Goal: Information Seeking & Learning: Find specific page/section

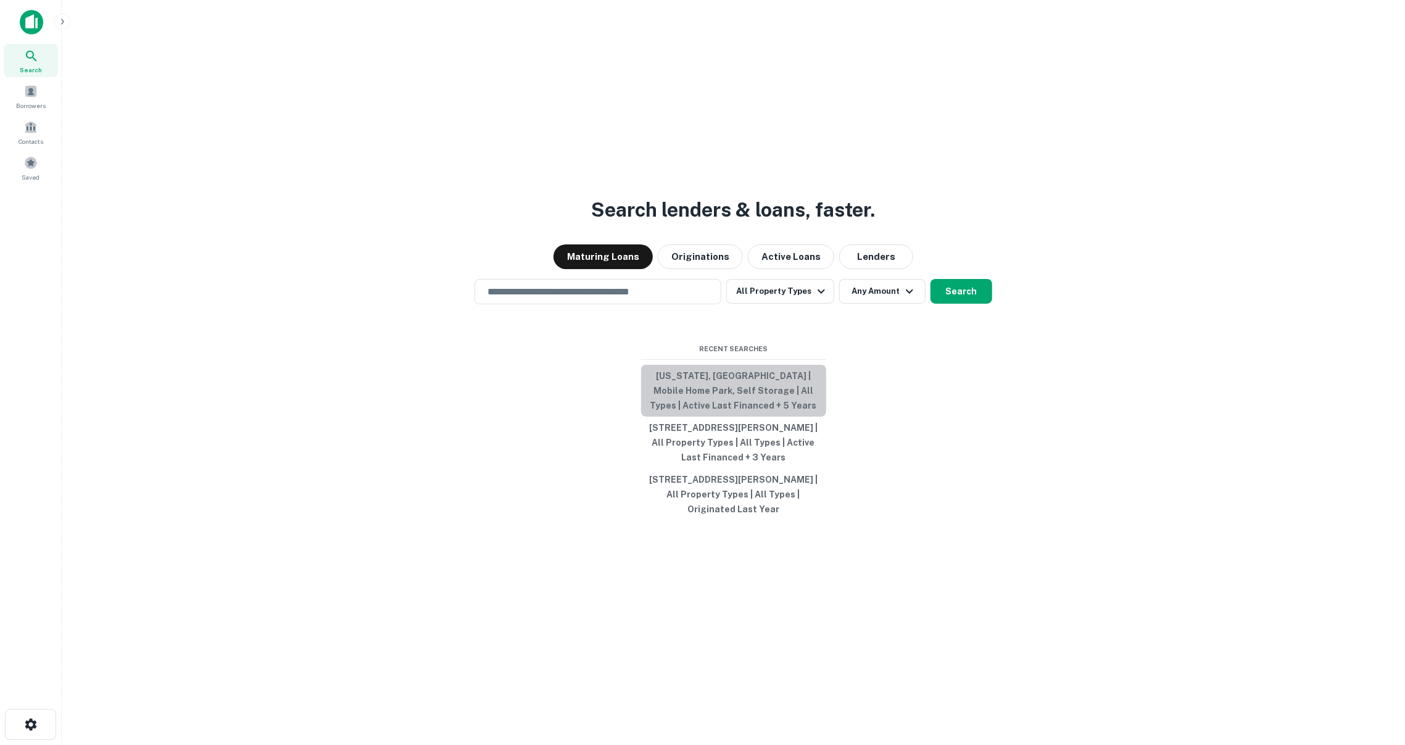
click at [676, 399] on button "[US_STATE], [GEOGRAPHIC_DATA] | Mobile Home Park, Self Storage | All Types | Ac…" at bounding box center [733, 391] width 185 height 52
type input "**********"
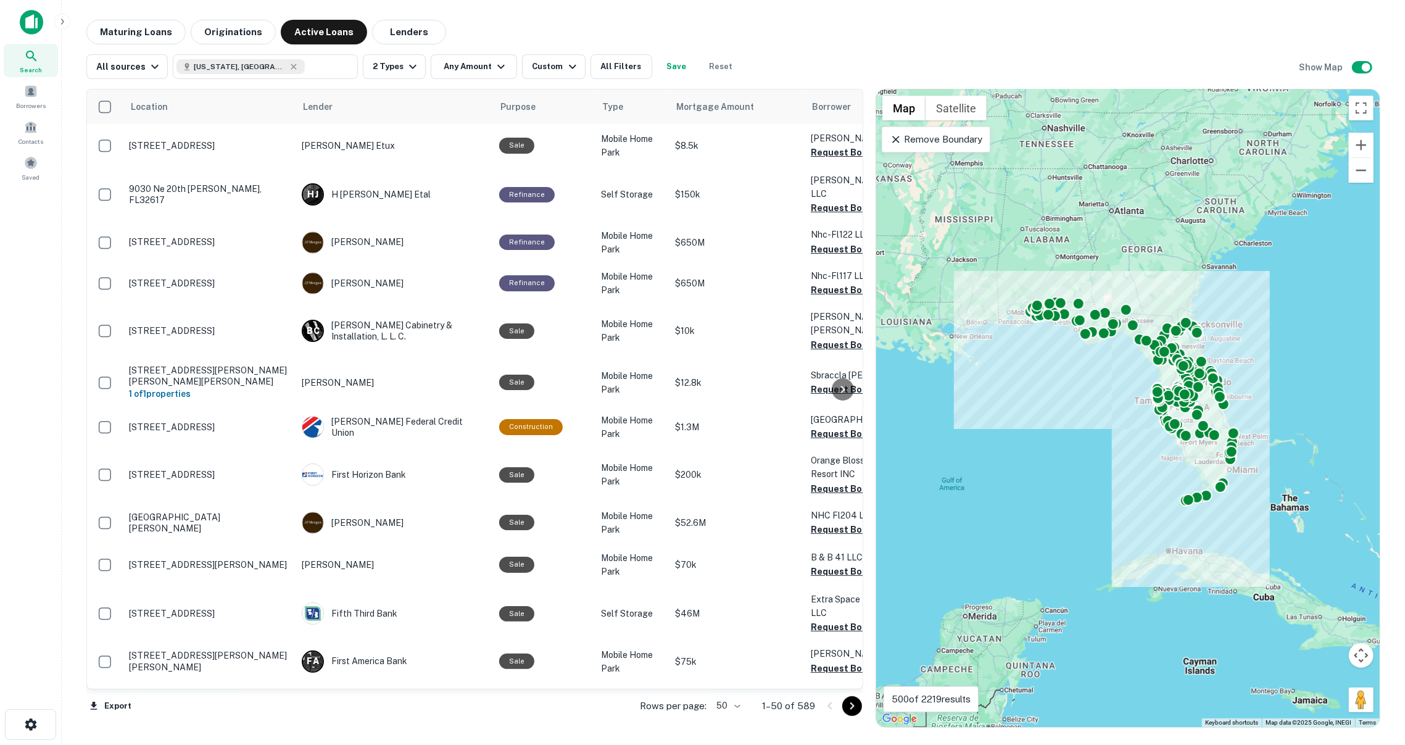
click at [842, 157] on div at bounding box center [843, 388] width 25 height 599
click at [837, 149] on div at bounding box center [843, 388] width 25 height 599
click at [836, 155] on div at bounding box center [843, 388] width 25 height 599
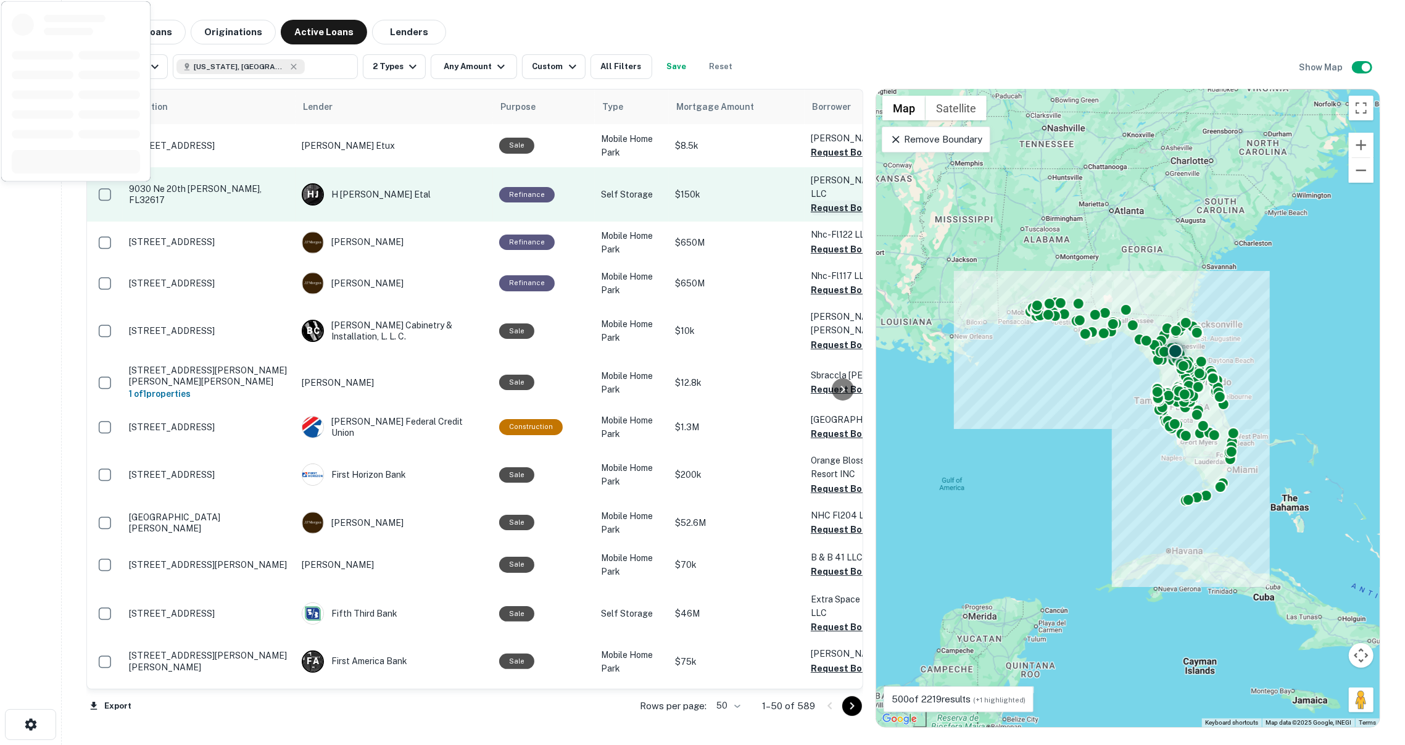
click at [824, 201] on button "Request Borrower Info" at bounding box center [861, 208] width 100 height 15
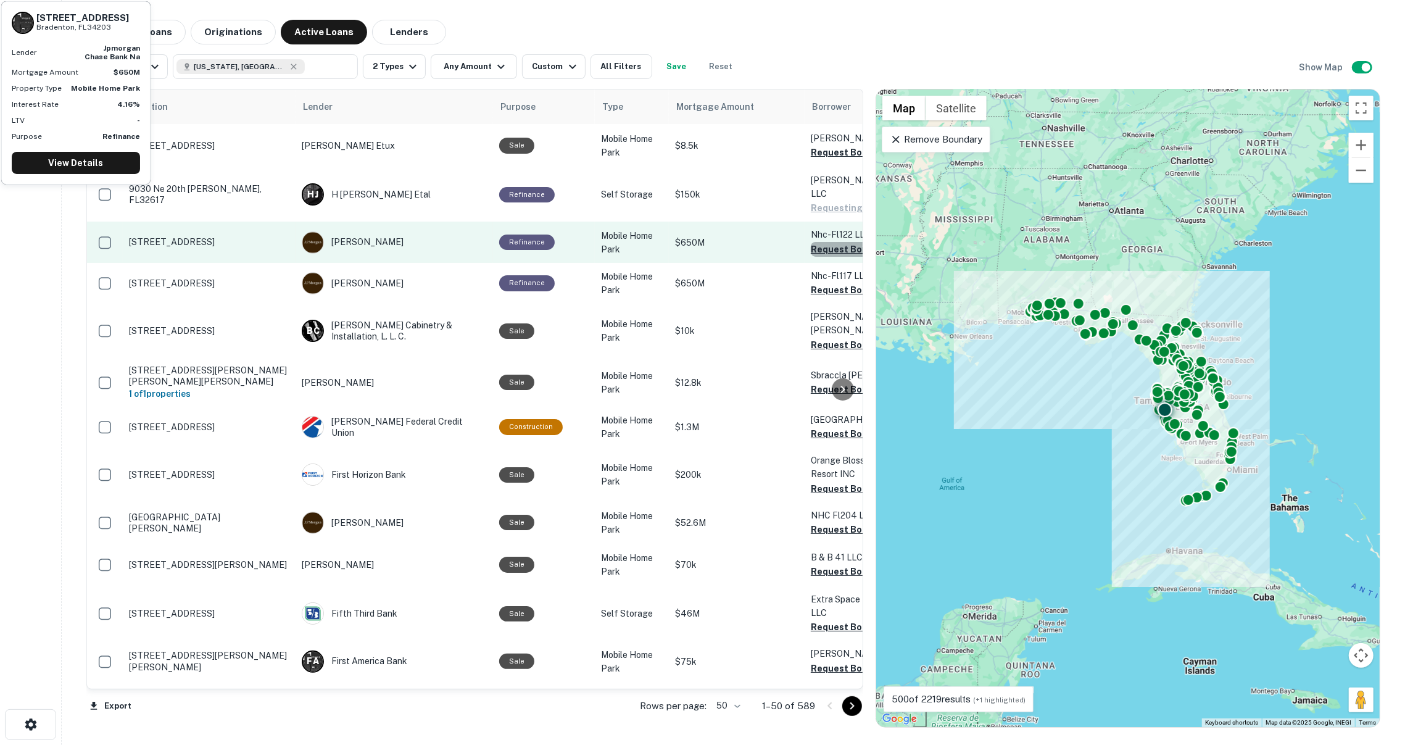
click at [820, 242] on button "Request Borrower Info" at bounding box center [861, 249] width 100 height 15
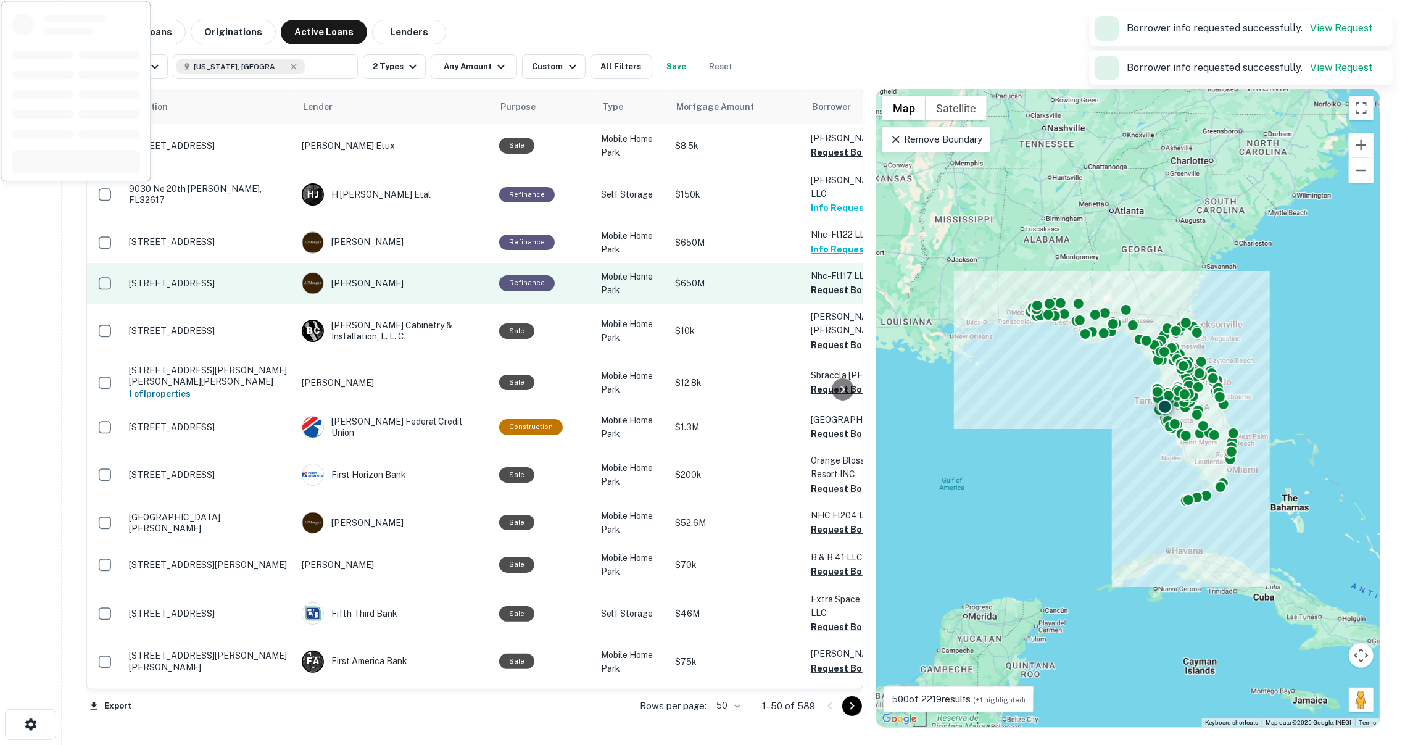
click at [830, 283] on button "Request Borrower Info" at bounding box center [861, 290] width 100 height 15
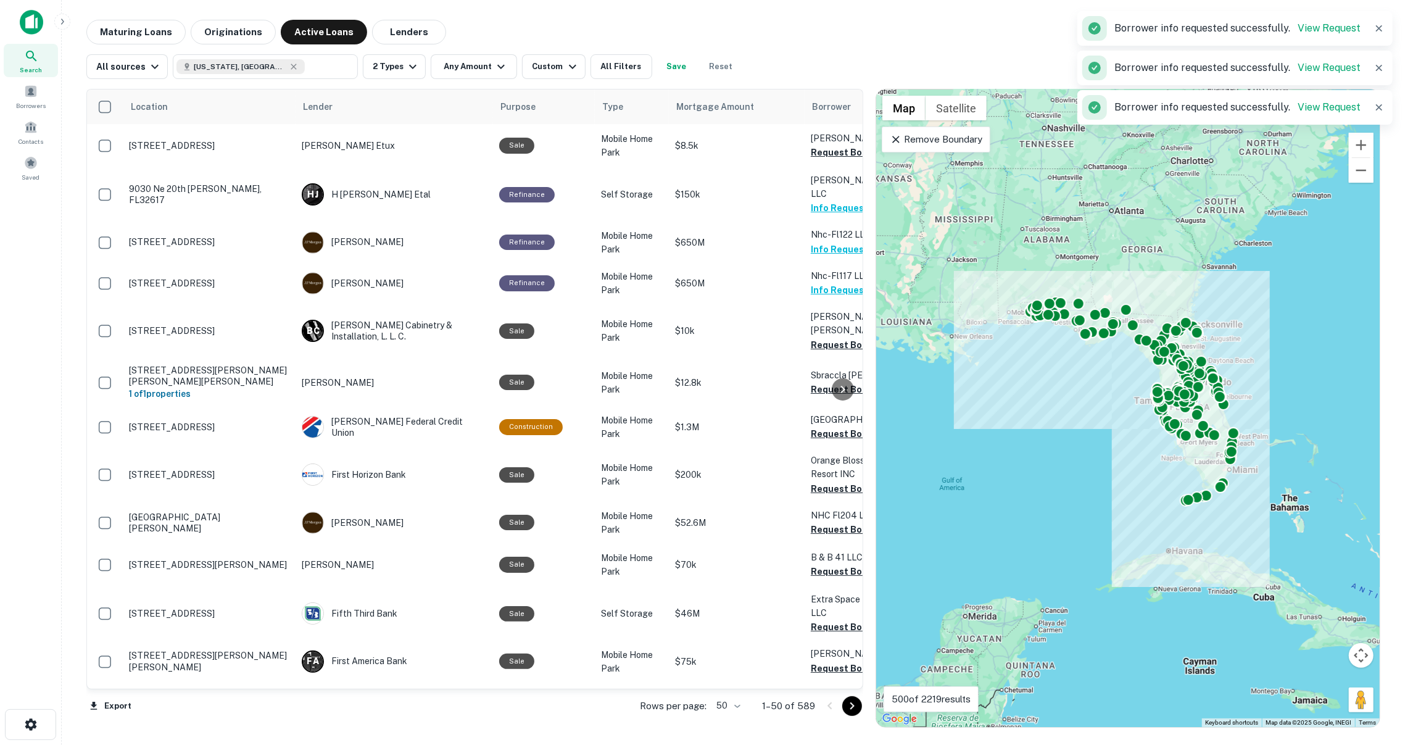
click at [832, 315] on div at bounding box center [843, 388] width 25 height 599
click at [832, 320] on div at bounding box center [843, 388] width 25 height 599
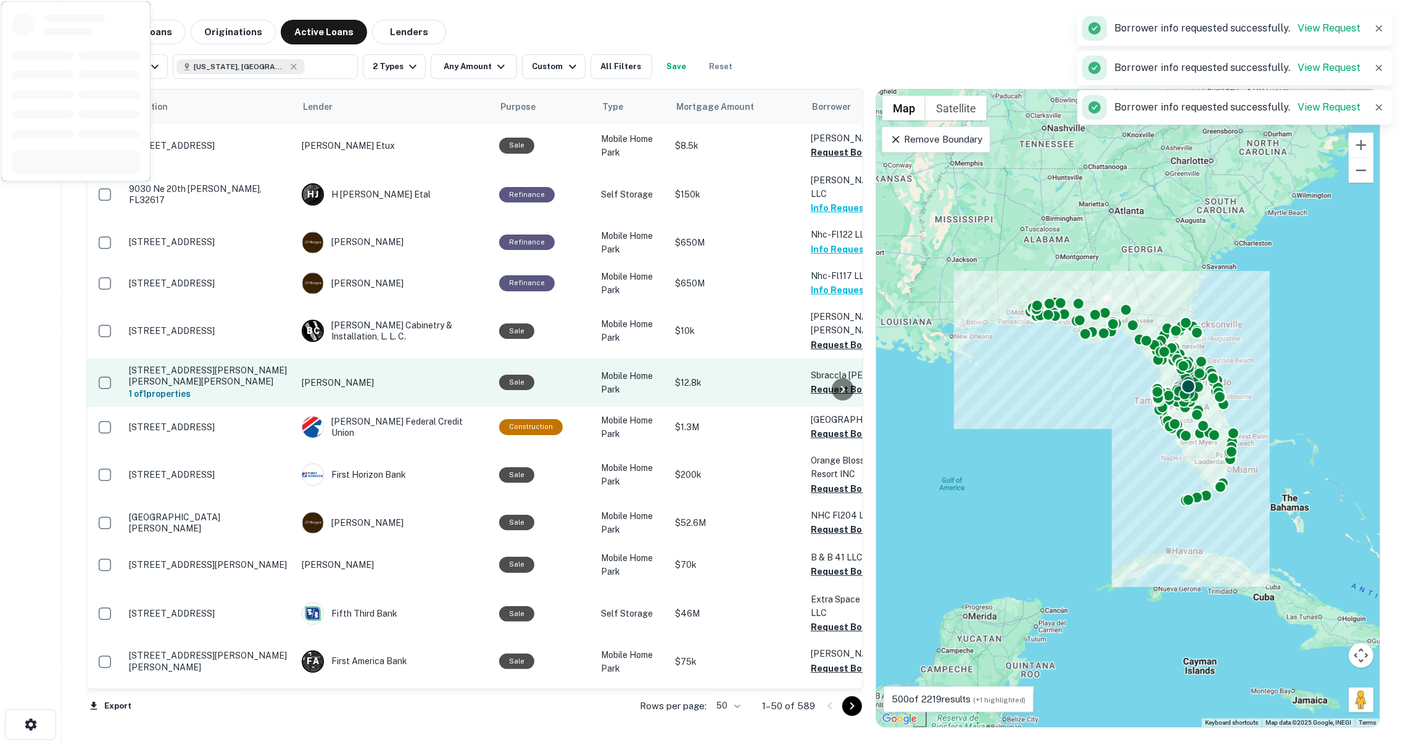
click at [813, 371] on td "Sbraccla [PERSON_NAME] Request Borrower Info" at bounding box center [873, 383] width 136 height 48
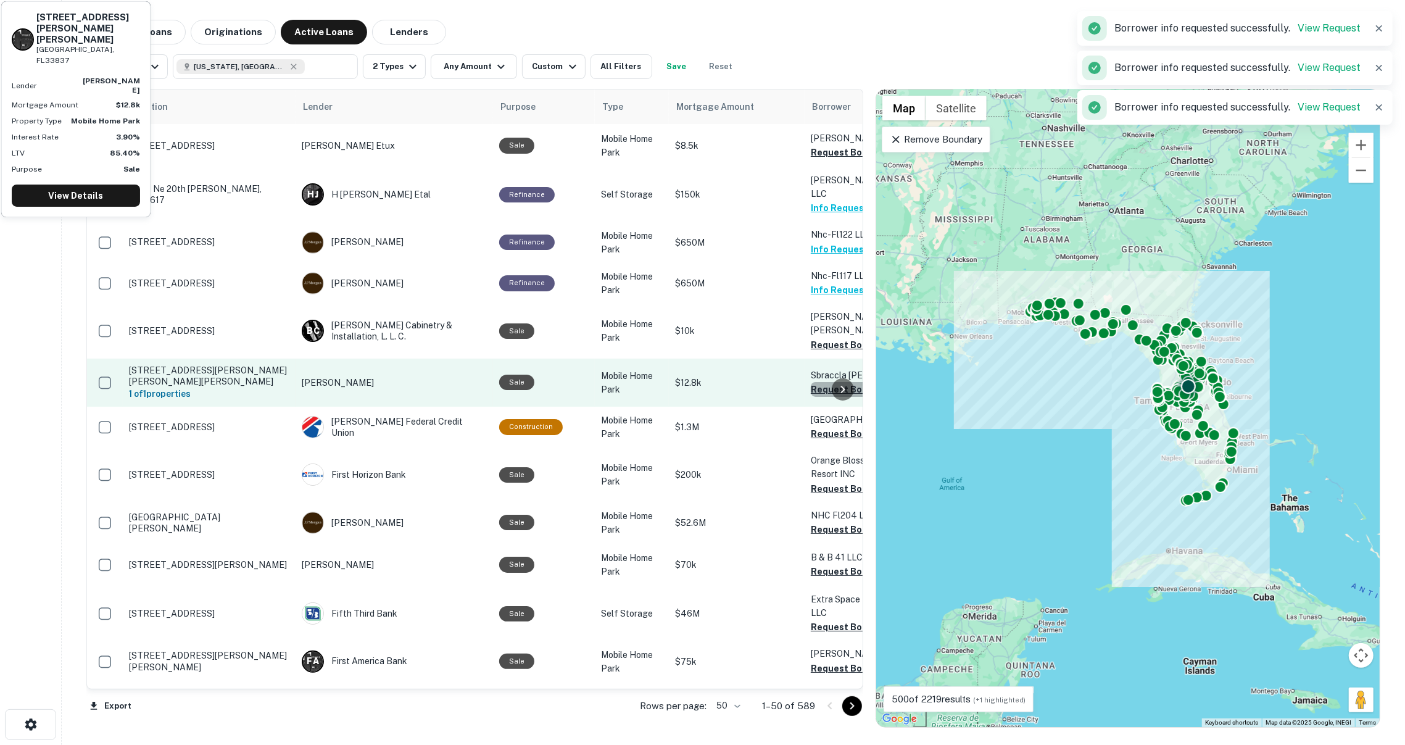
click at [818, 382] on button "Request Borrower Info" at bounding box center [861, 389] width 100 height 15
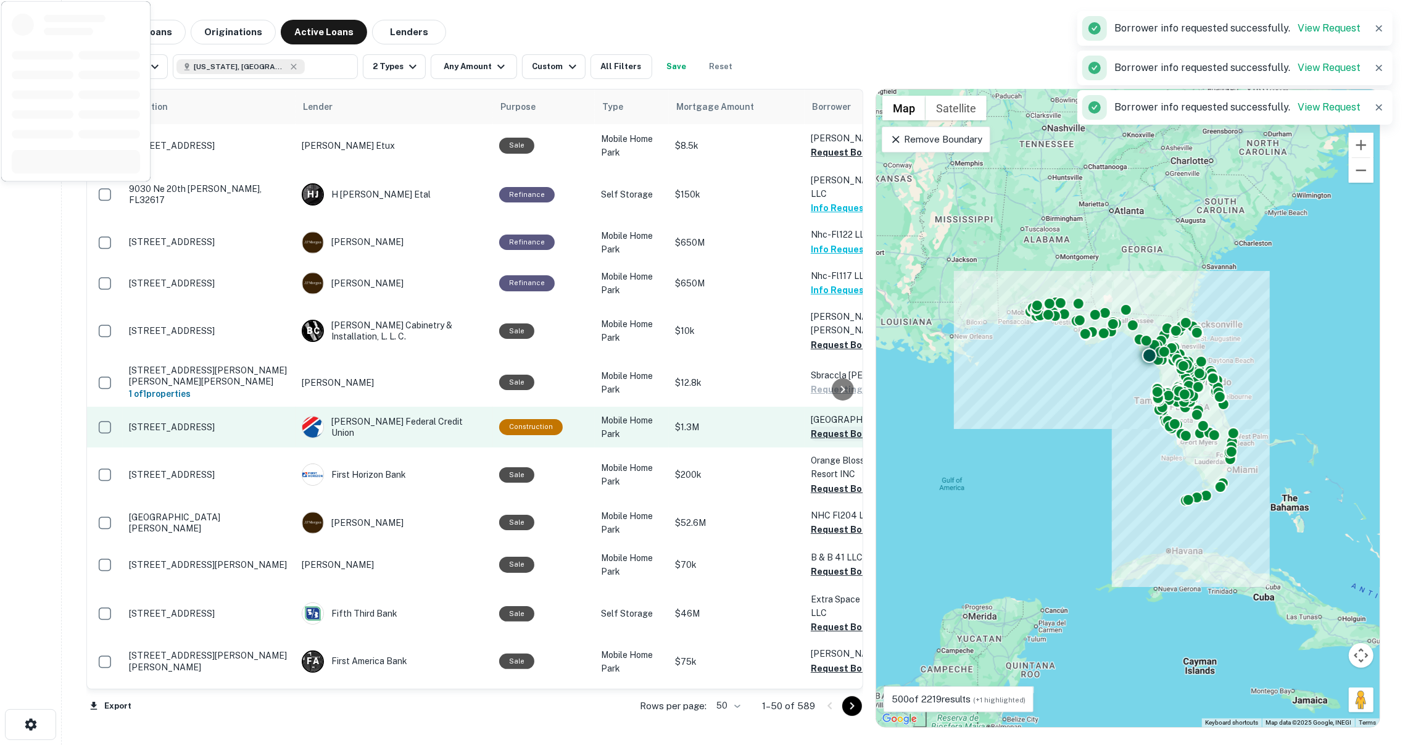
click at [815, 426] on button "Request Borrower Info" at bounding box center [861, 433] width 100 height 15
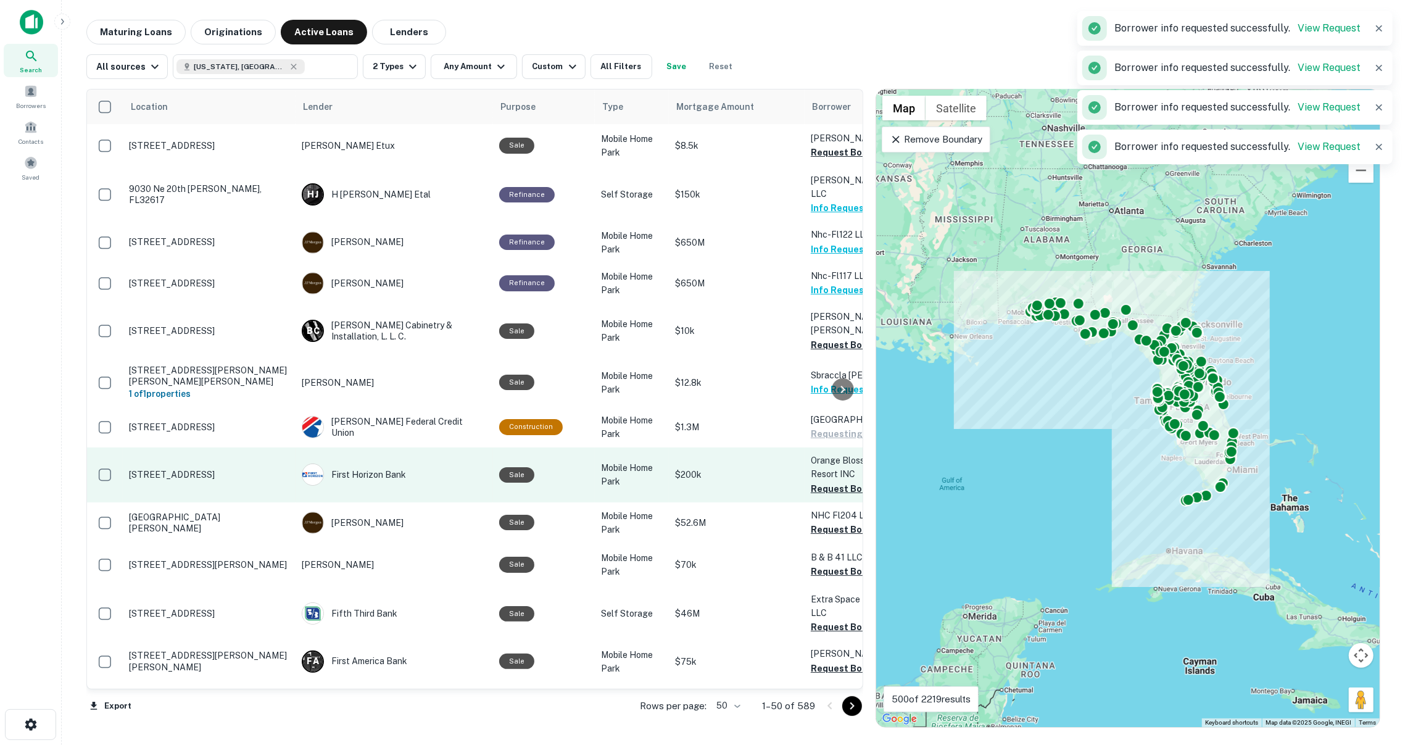
click at [816, 454] on p "Orange Blossom Apopka RV Resort INC" at bounding box center [872, 467] width 123 height 27
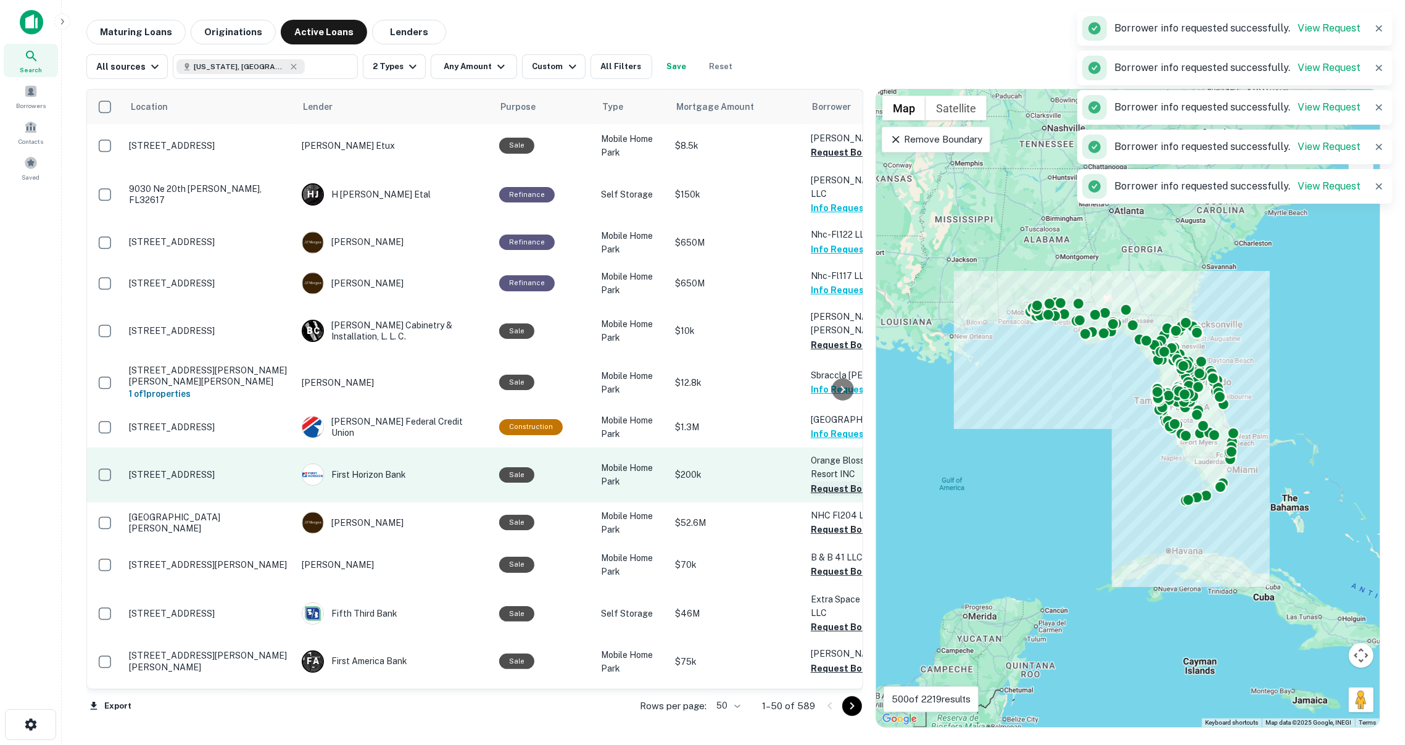
click at [816, 481] on button "Request Borrower Info" at bounding box center [861, 488] width 100 height 15
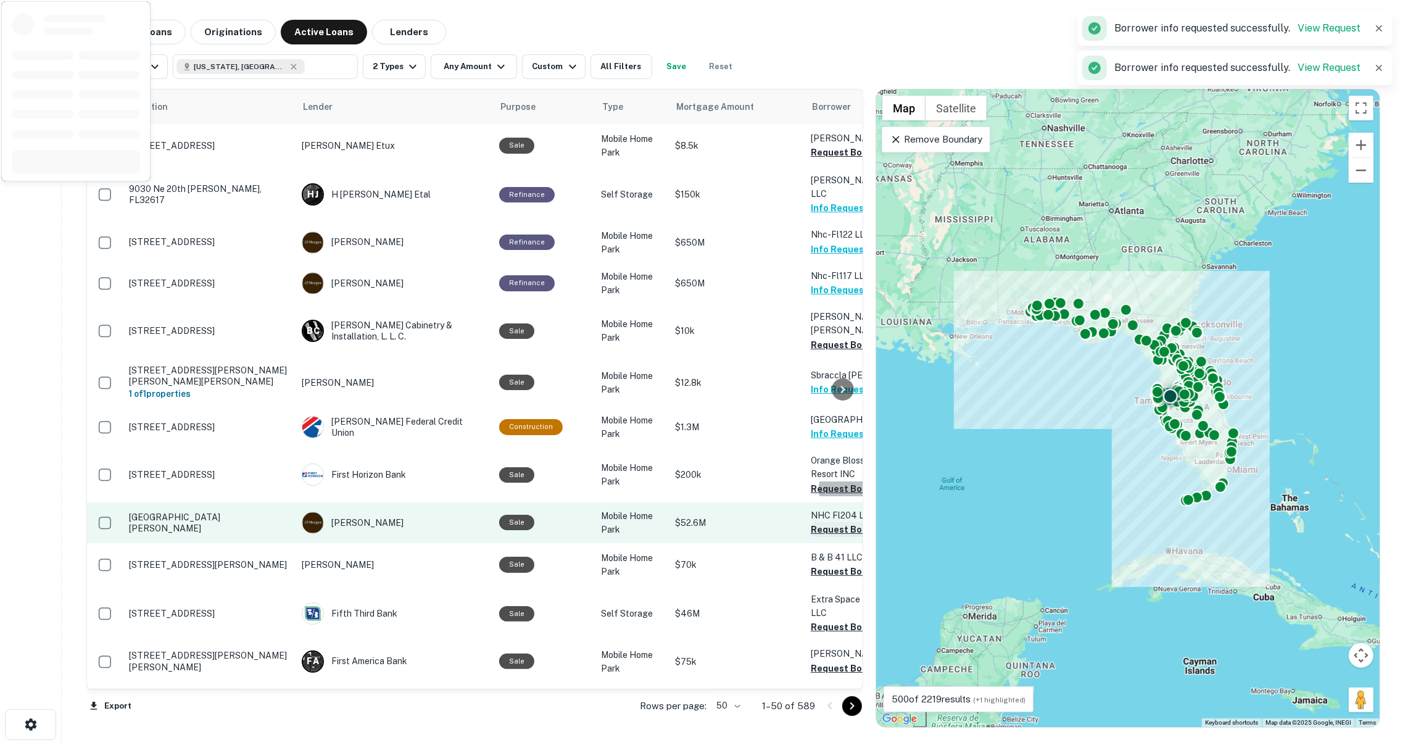
click at [821, 522] on button "Request Borrower Info" at bounding box center [861, 529] width 100 height 15
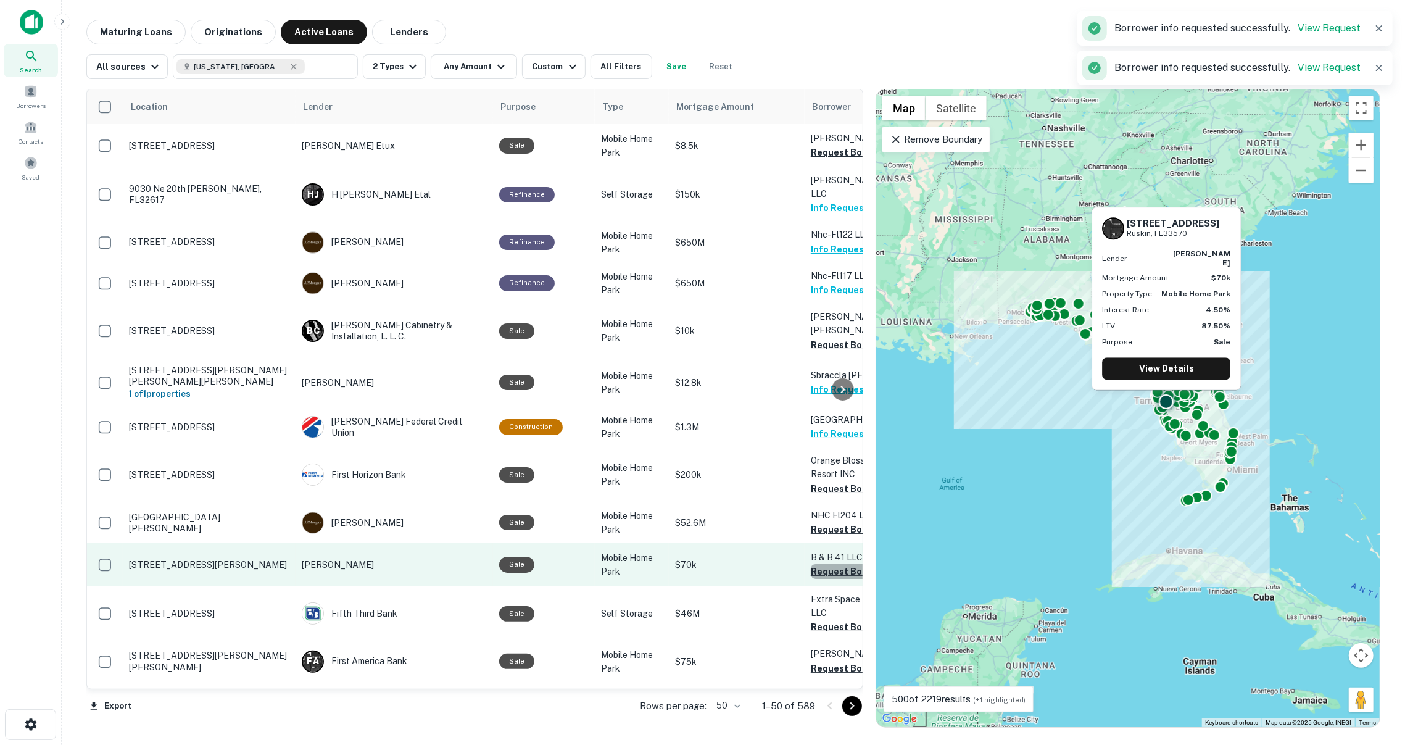
click at [821, 564] on button "Request Borrower Info" at bounding box center [861, 571] width 100 height 15
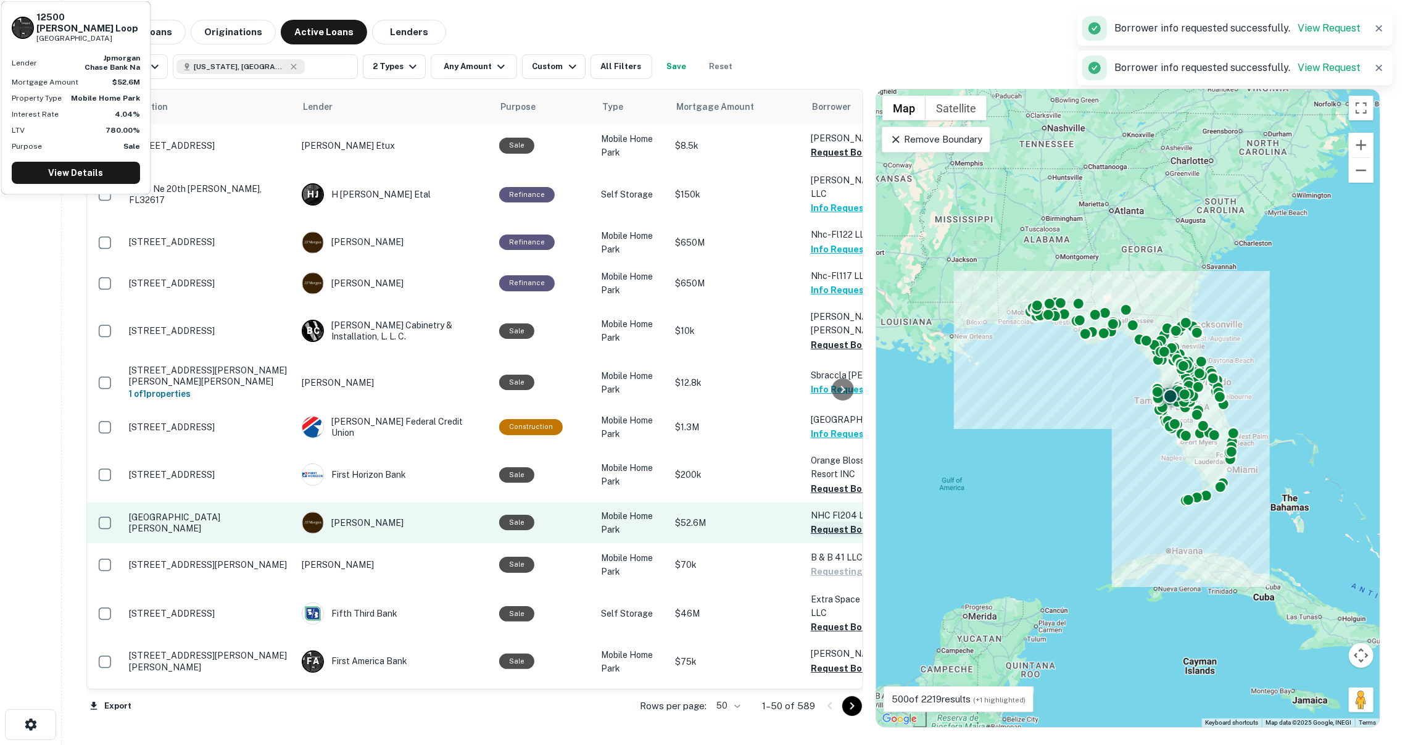
click at [821, 522] on button "Request Borrower Info" at bounding box center [861, 529] width 100 height 15
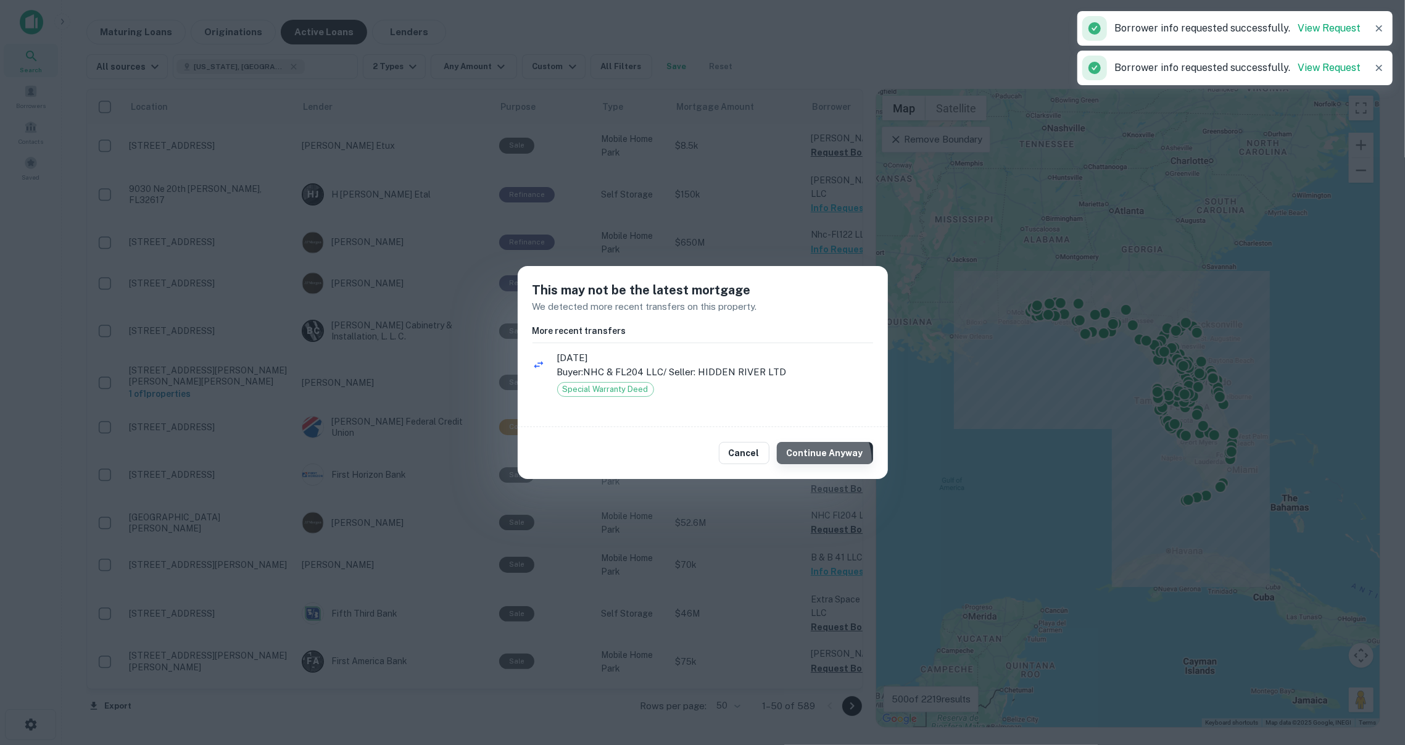
click at [821, 460] on button "Continue Anyway" at bounding box center [825, 453] width 96 height 22
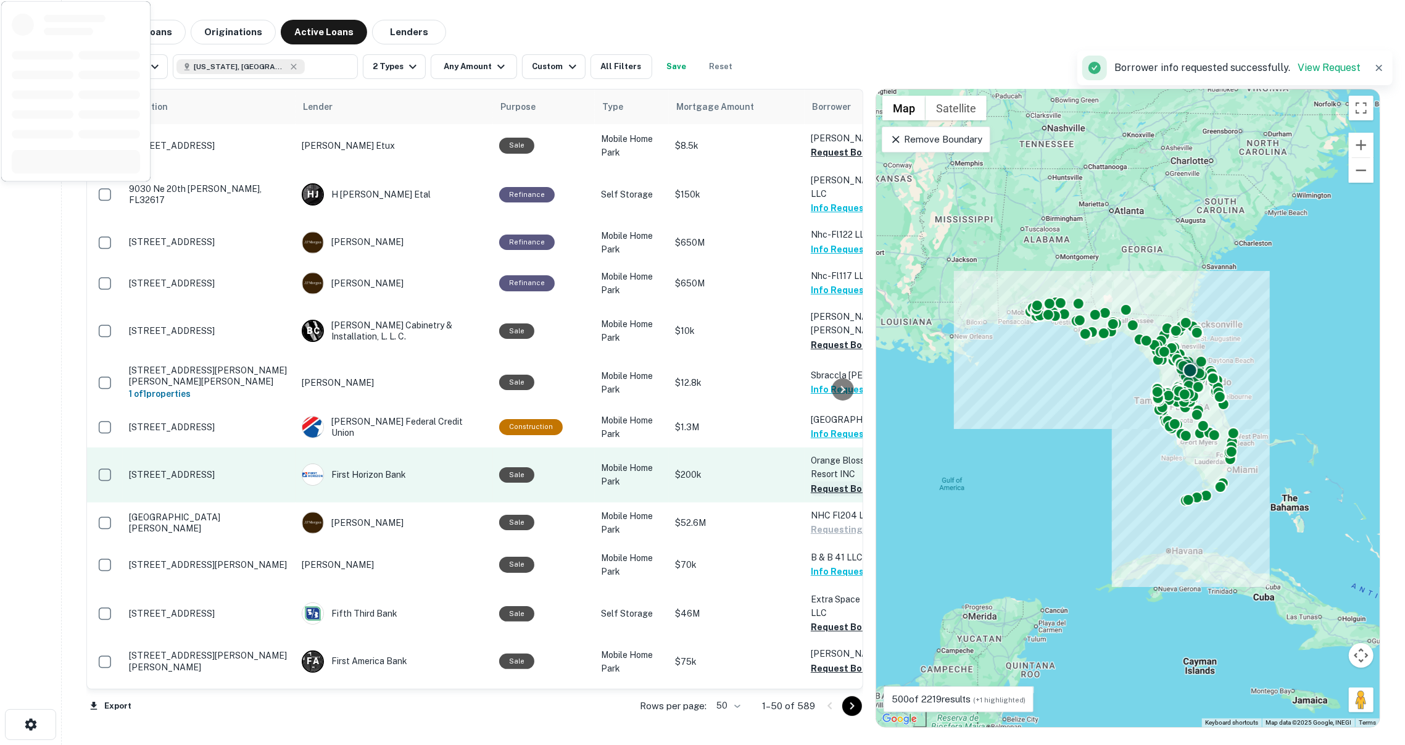
click at [819, 481] on button "Request Borrower Info" at bounding box center [861, 488] width 100 height 15
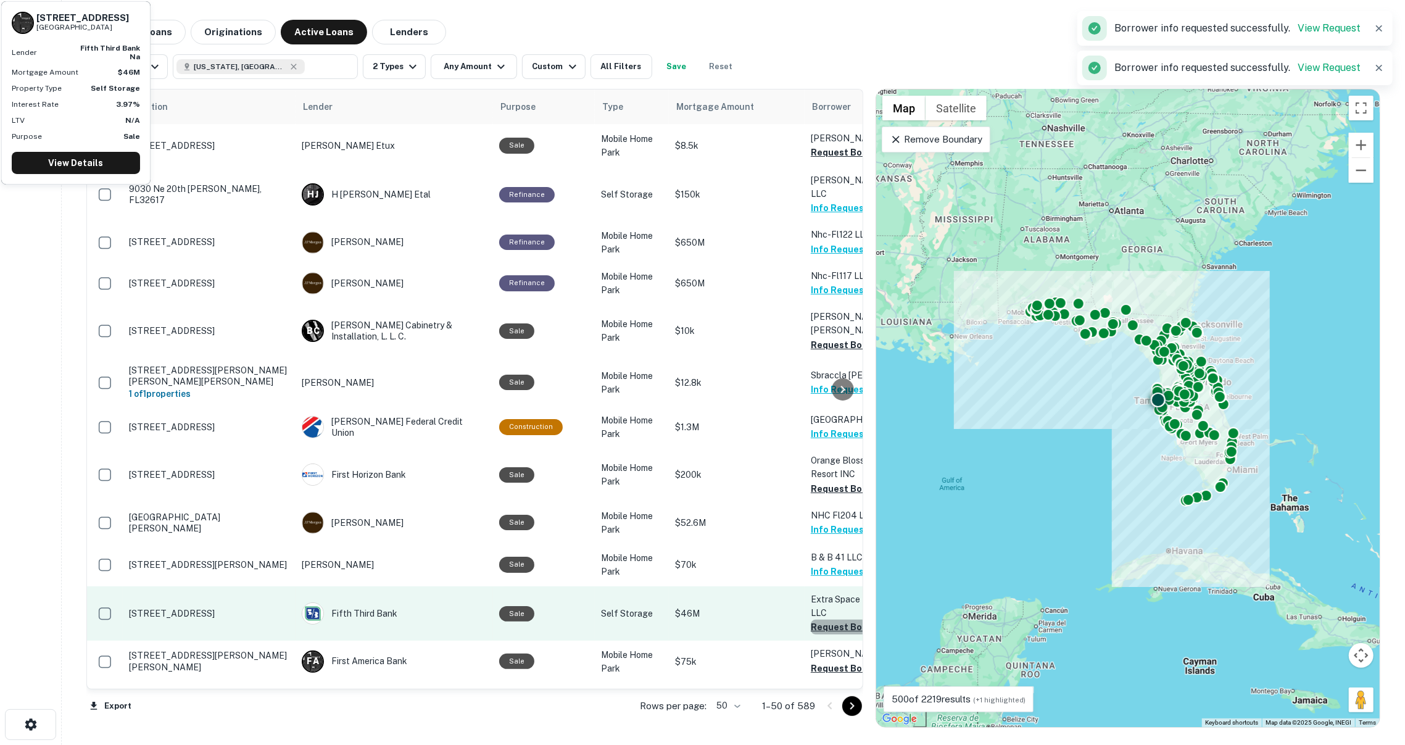
click at [828, 620] on button "Request Borrower Info" at bounding box center [861, 627] width 100 height 15
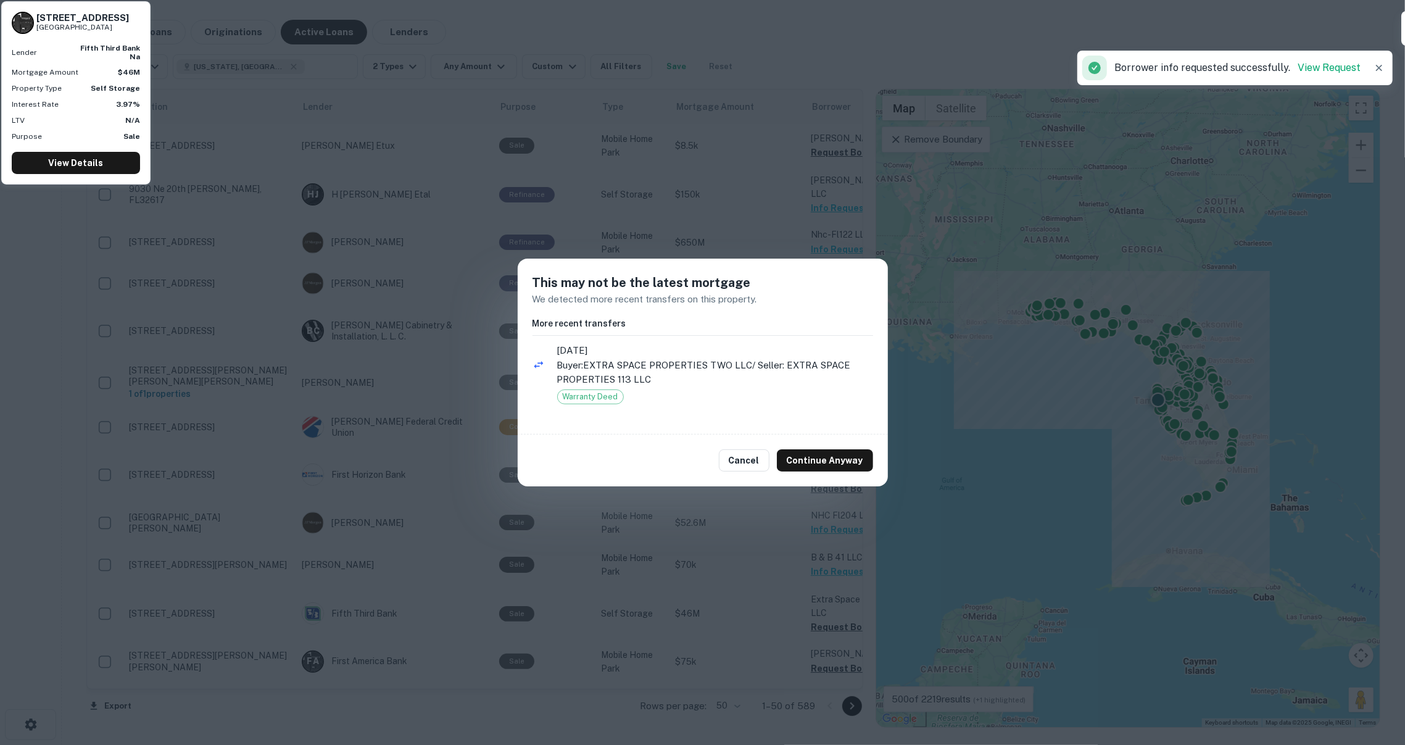
click at [826, 446] on div "Cancel Continue Anyway" at bounding box center [703, 460] width 370 height 52
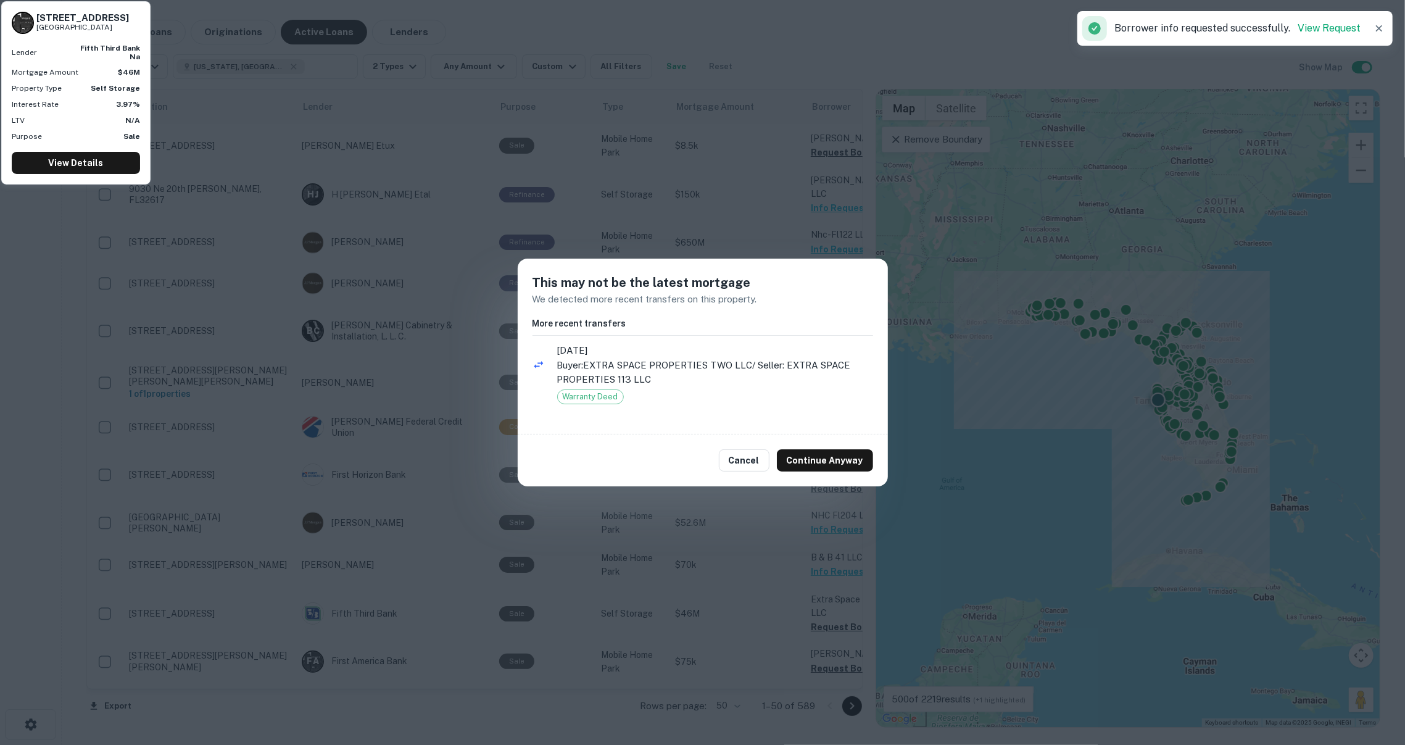
click at [819, 439] on div "Cancel Continue Anyway" at bounding box center [703, 460] width 370 height 52
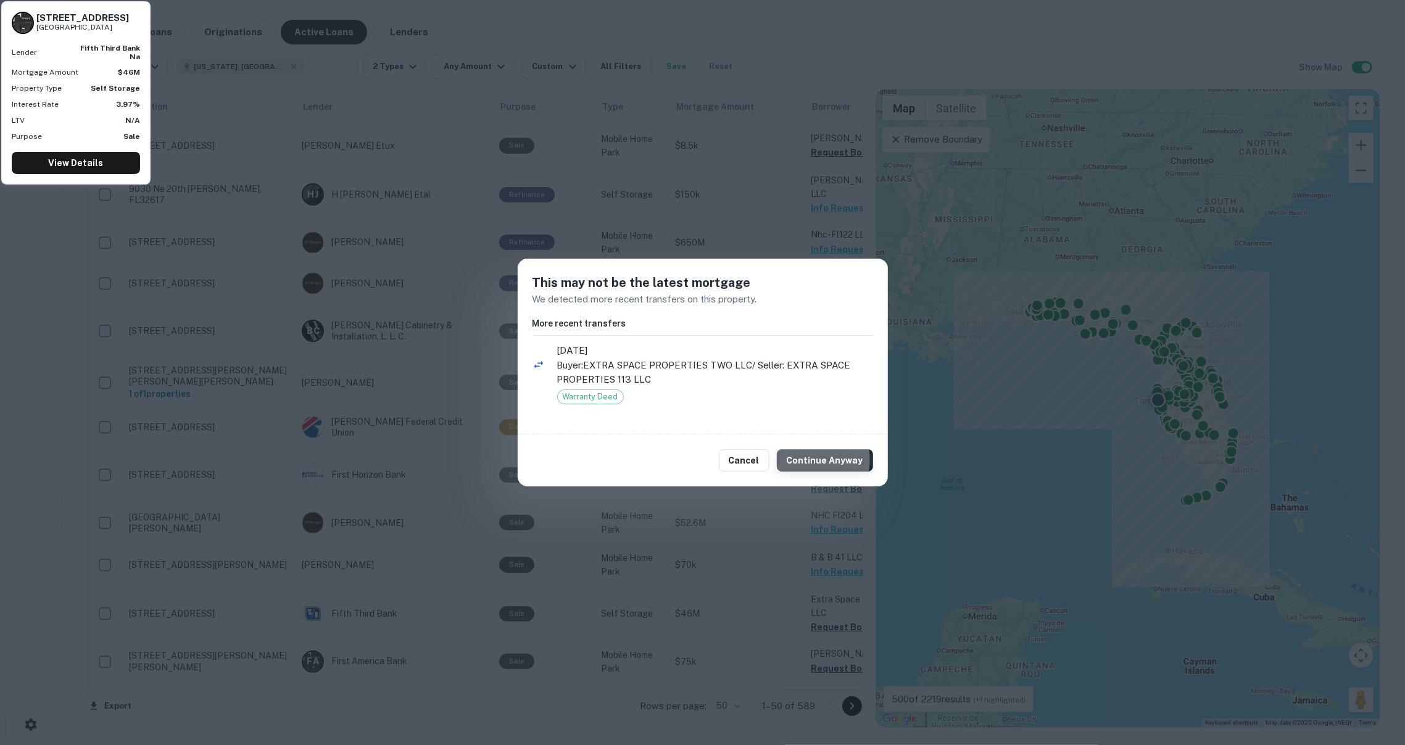
click at [826, 459] on button "Continue Anyway" at bounding box center [825, 460] width 96 height 22
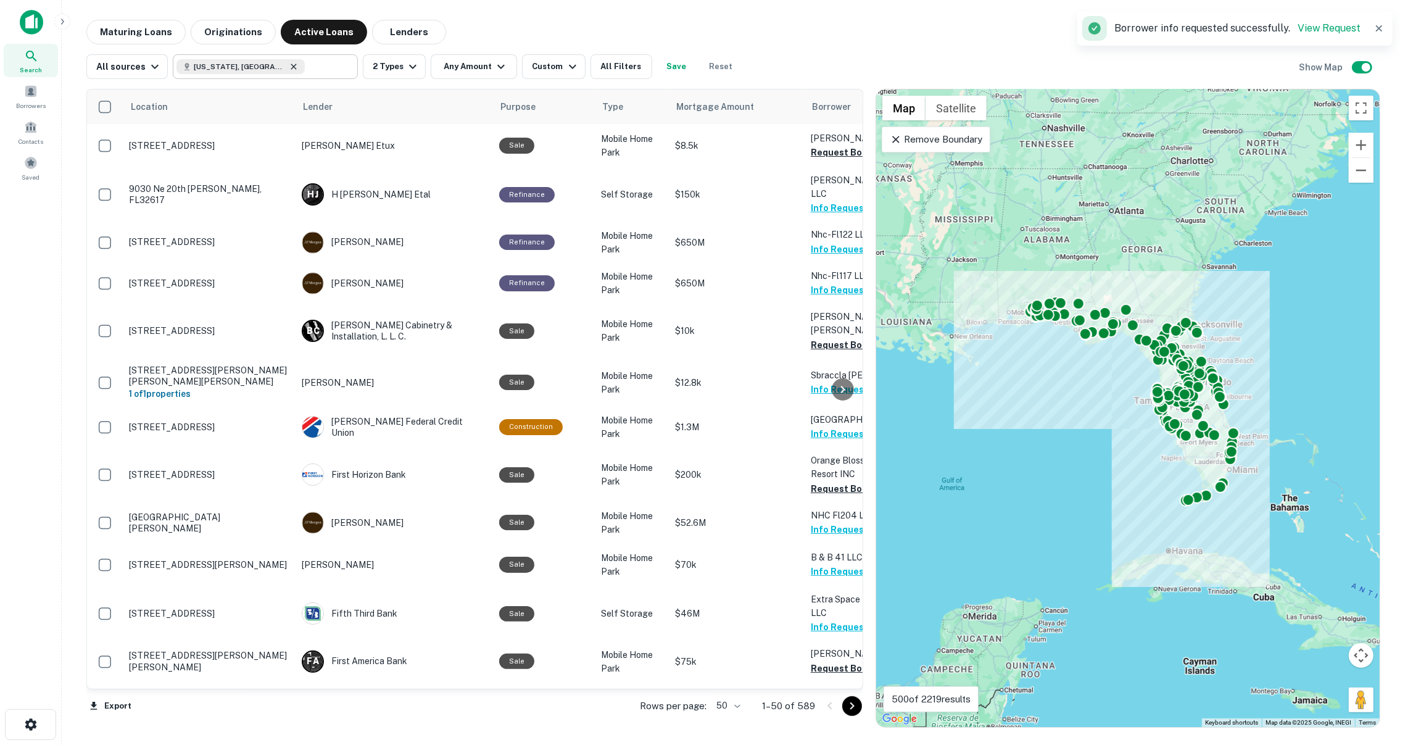
click at [289, 69] on icon at bounding box center [294, 67] width 10 height 10
type input "**********"
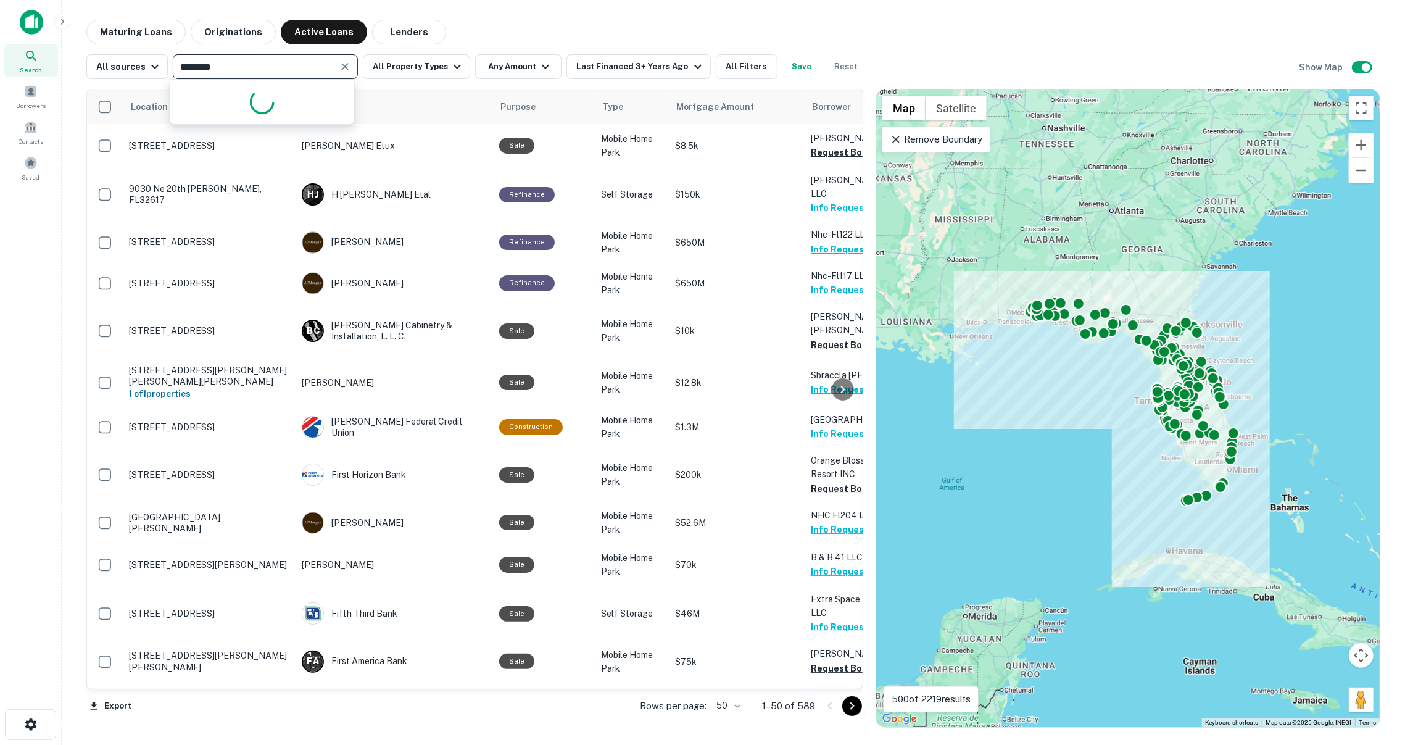
type input "*********"
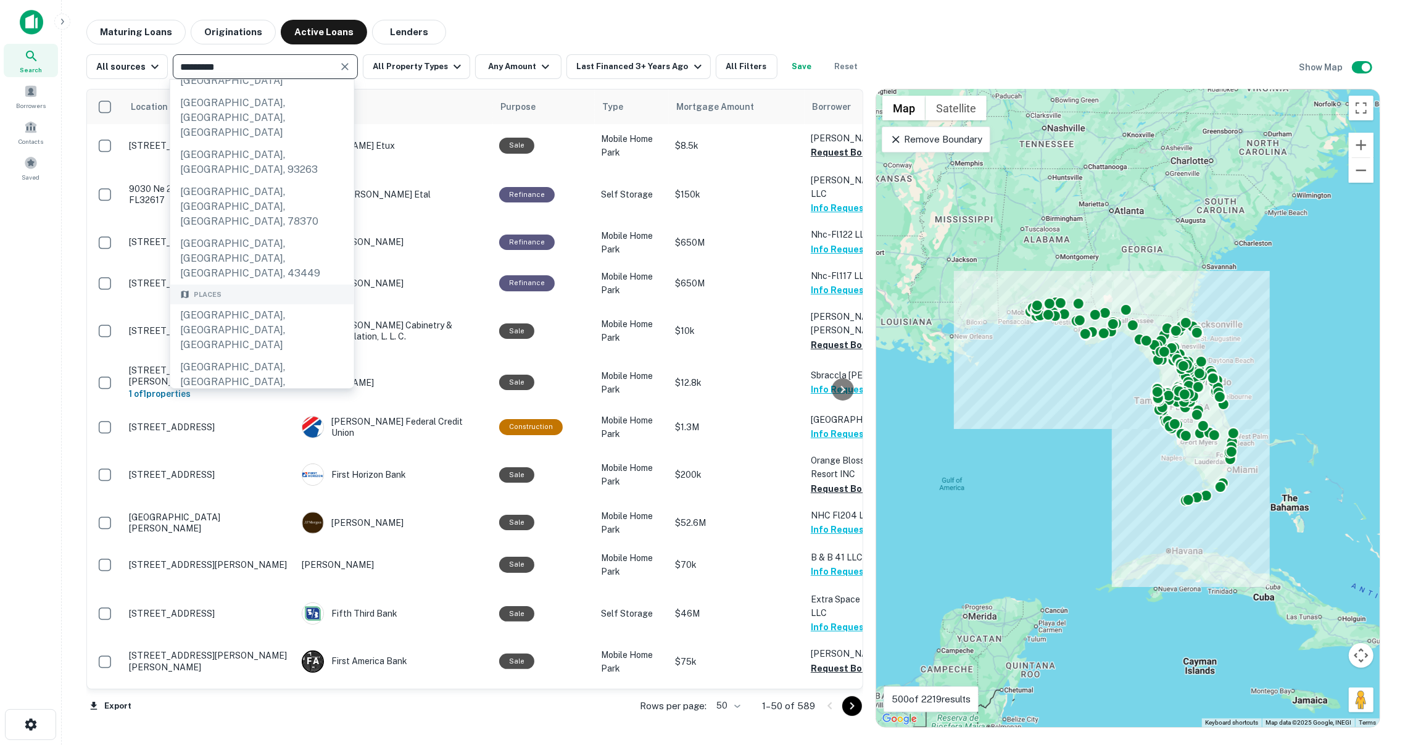
scroll to position [43, 0]
click at [246, 467] on div "[GEOGRAPHIC_DATA], [GEOGRAPHIC_DATA], [GEOGRAPHIC_DATA]" at bounding box center [262, 493] width 184 height 52
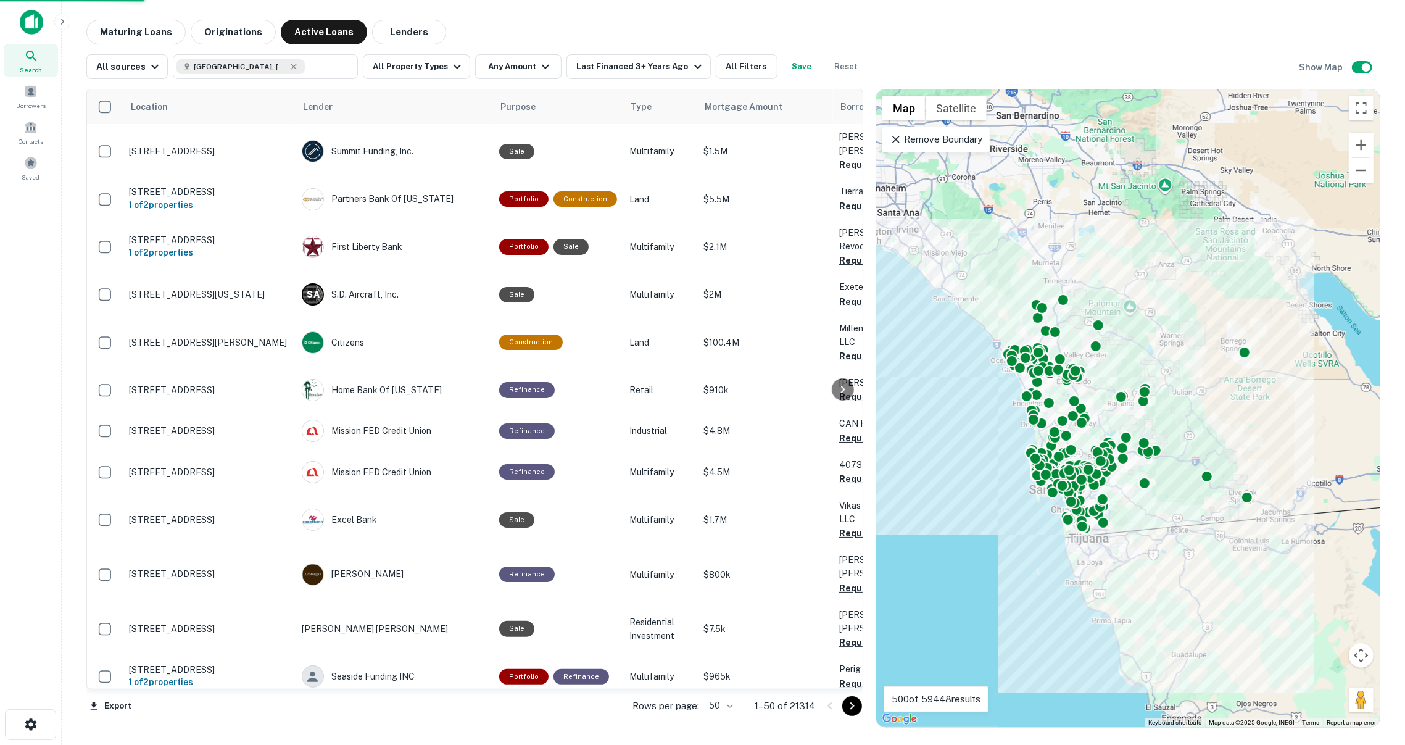
click at [844, 154] on div at bounding box center [843, 388] width 25 height 599
click at [842, 149] on div at bounding box center [843, 388] width 25 height 599
click at [837, 194] on div at bounding box center [843, 388] width 25 height 599
